Goal: Information Seeking & Learning: Learn about a topic

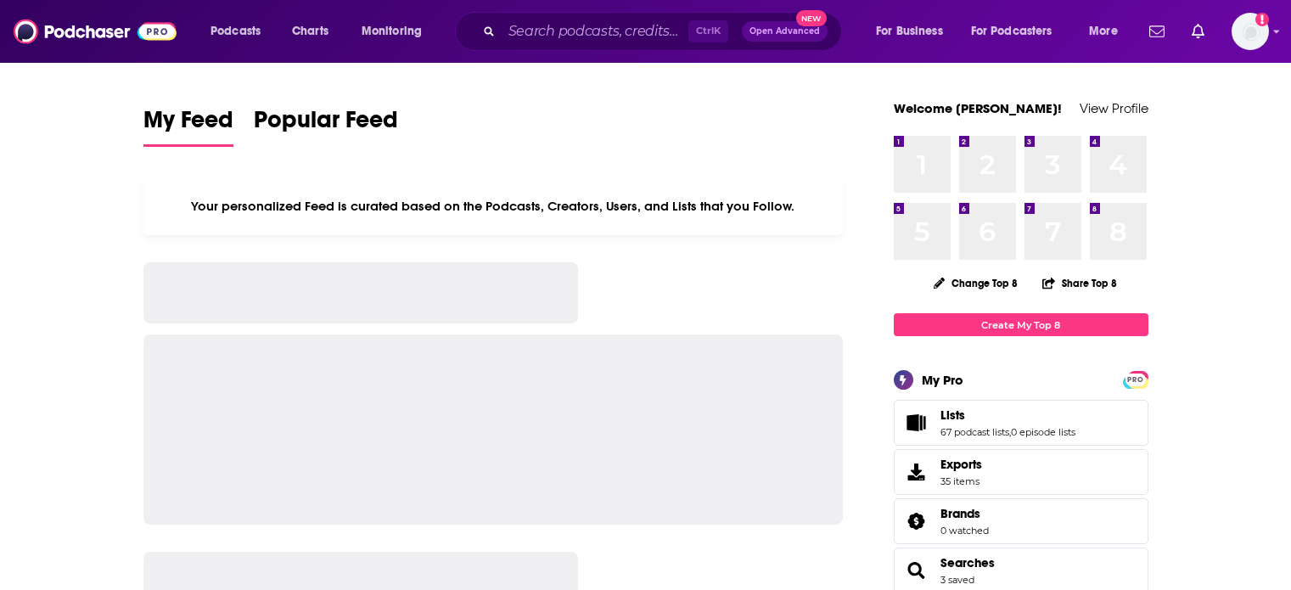
click at [623, 12] on div "Ctrl K Open Advanced New" at bounding box center [648, 31] width 387 height 39
click at [633, 31] on input "Search podcasts, credits, & more..." at bounding box center [595, 31] width 187 height 27
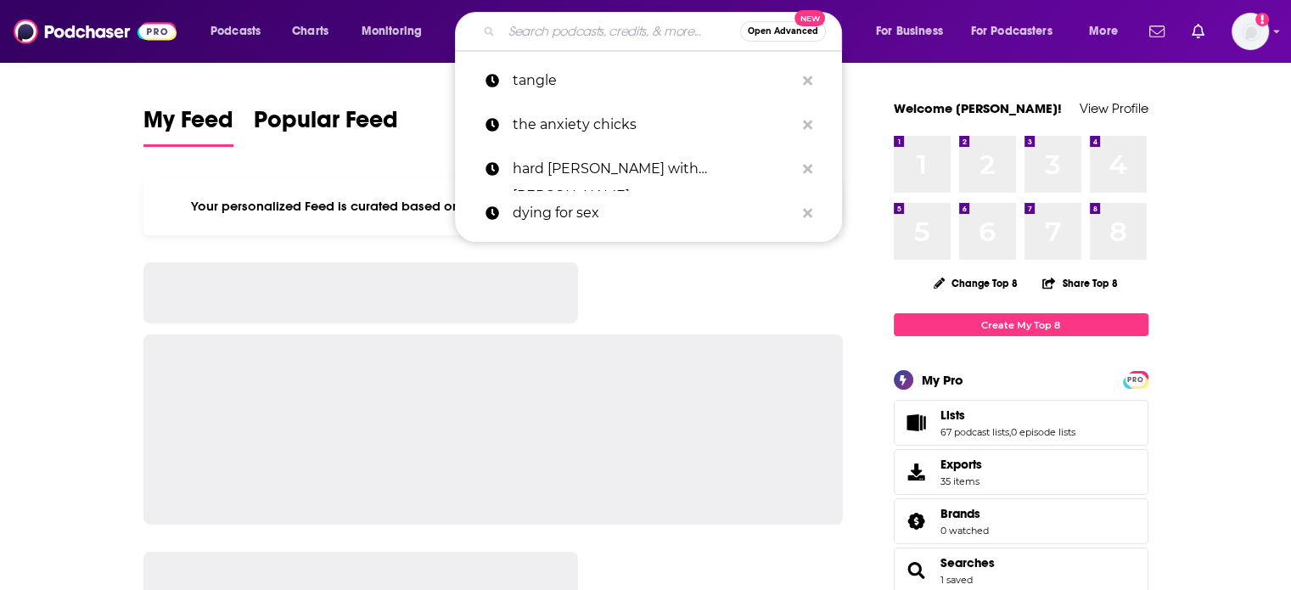
paste input "The Medical Disruptor Pod"
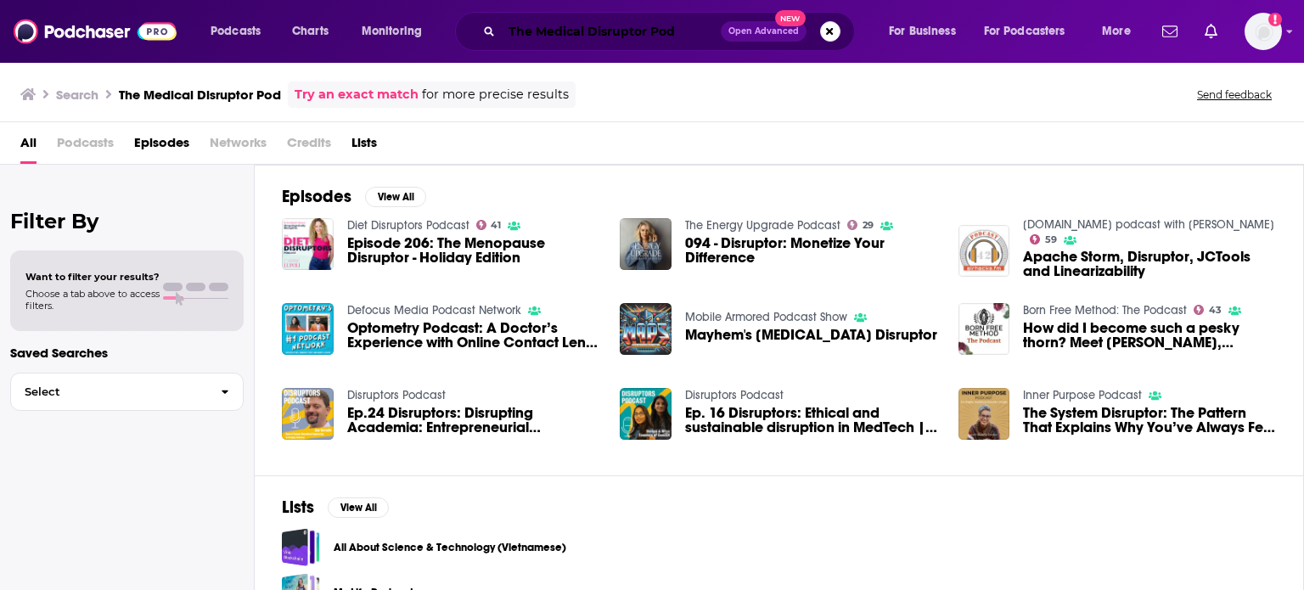
click at [659, 25] on input "The Medical Disruptor Pod" at bounding box center [611, 31] width 219 height 27
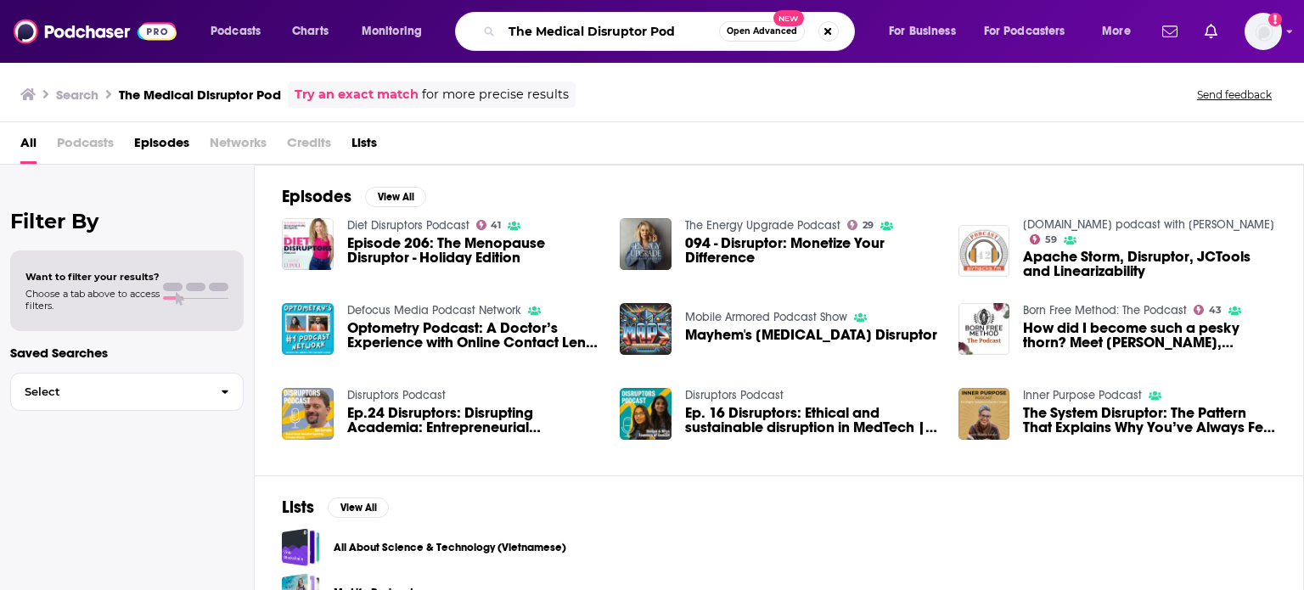
click at [659, 25] on input "The Medical Disruptor Pod" at bounding box center [610, 31] width 217 height 27
type input "The Medical Disruptor"
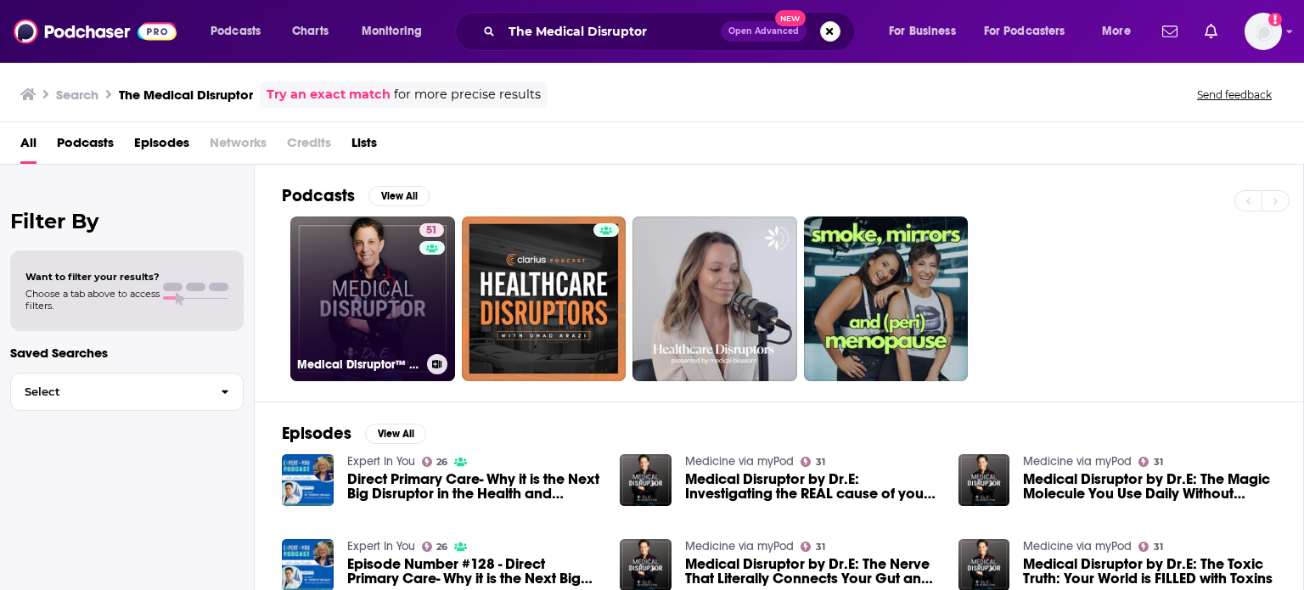
click at [361, 246] on link "51 Medical Disruptor™ by Dr. E" at bounding box center [372, 298] width 165 height 165
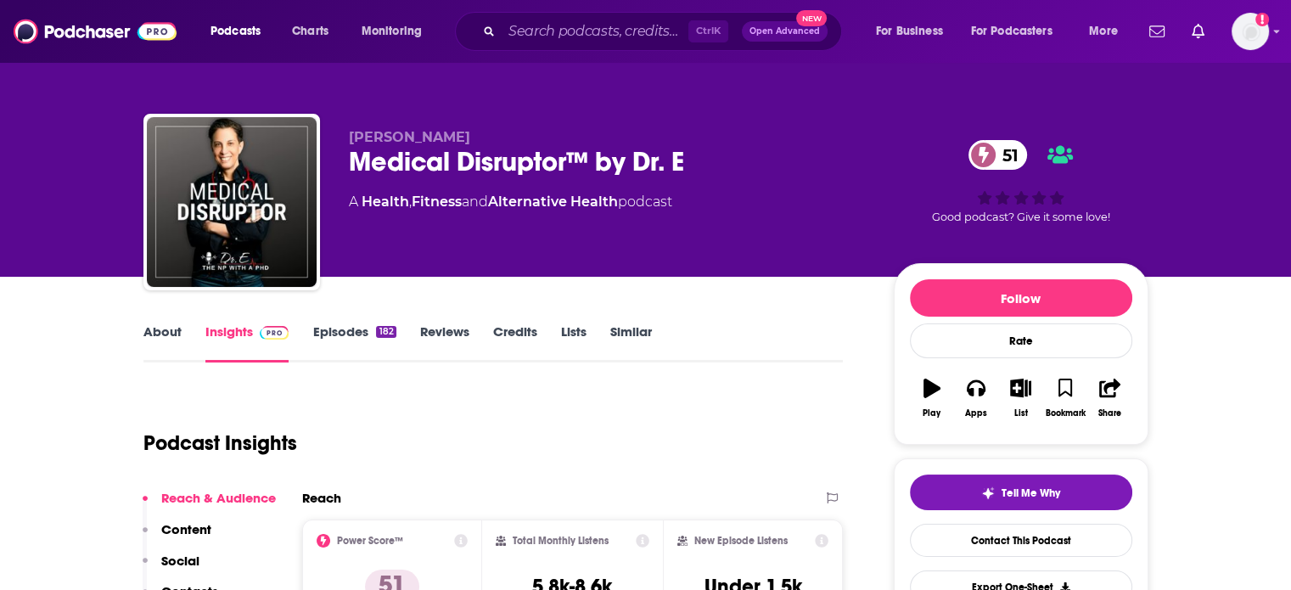
click at [143, 325] on link "About" at bounding box center [162, 342] width 38 height 39
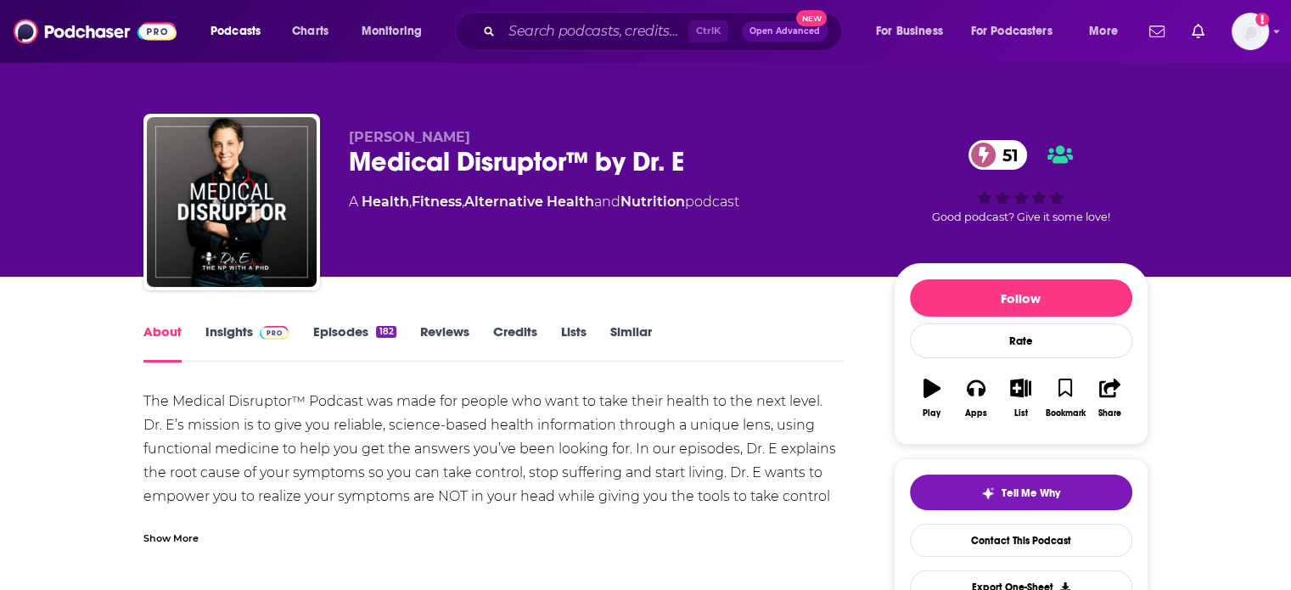
click at [220, 332] on link "Insights" at bounding box center [247, 342] width 84 height 39
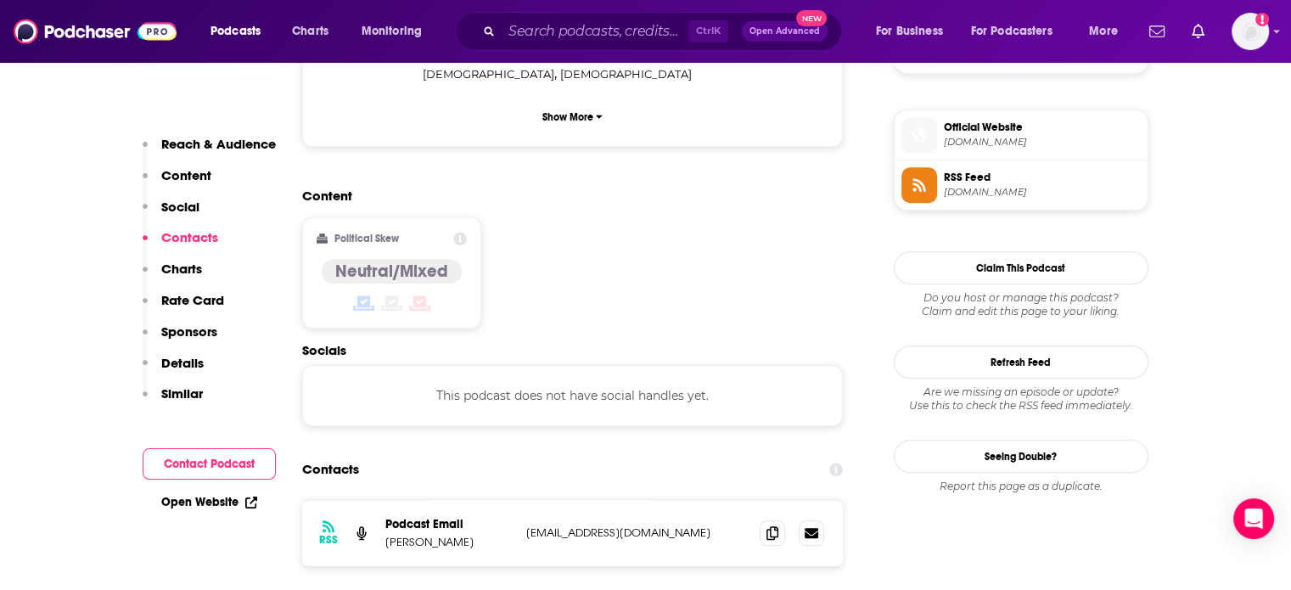
scroll to position [1358, 0]
